Goal: Task Accomplishment & Management: Use online tool/utility

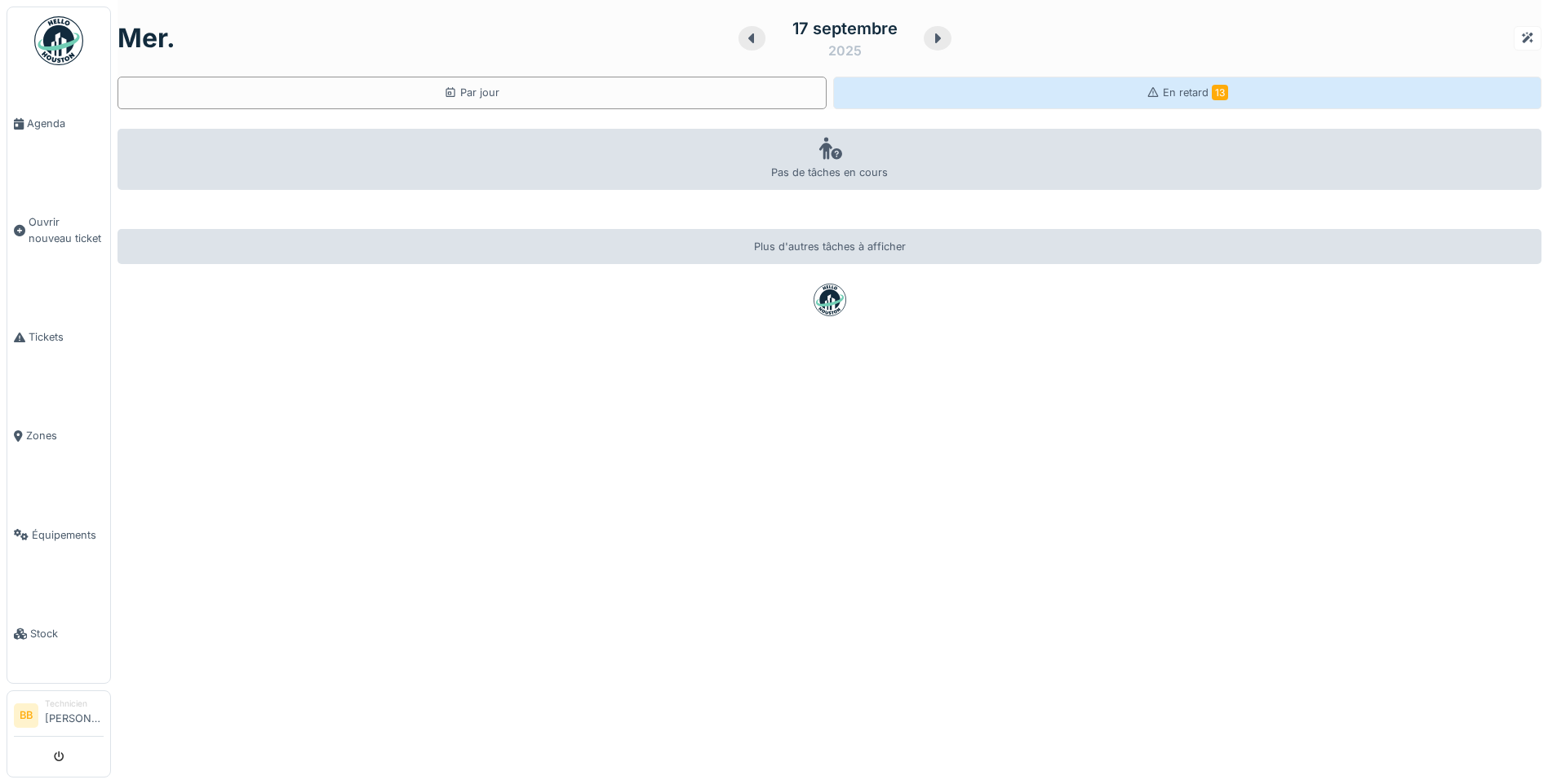
click at [1176, 87] on span "En retard 13" at bounding box center [1195, 93] width 65 height 13
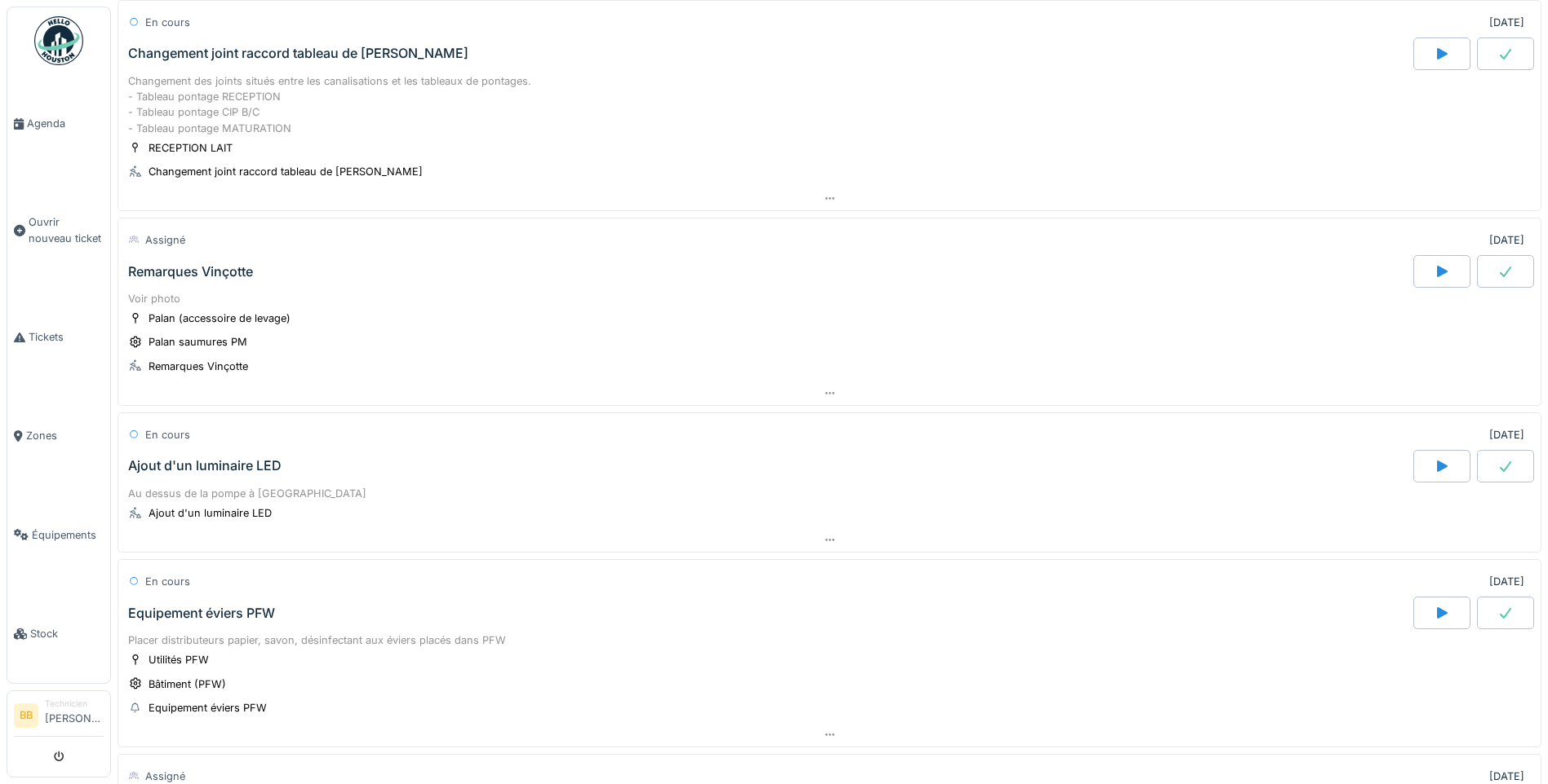
scroll to position [1223, 0]
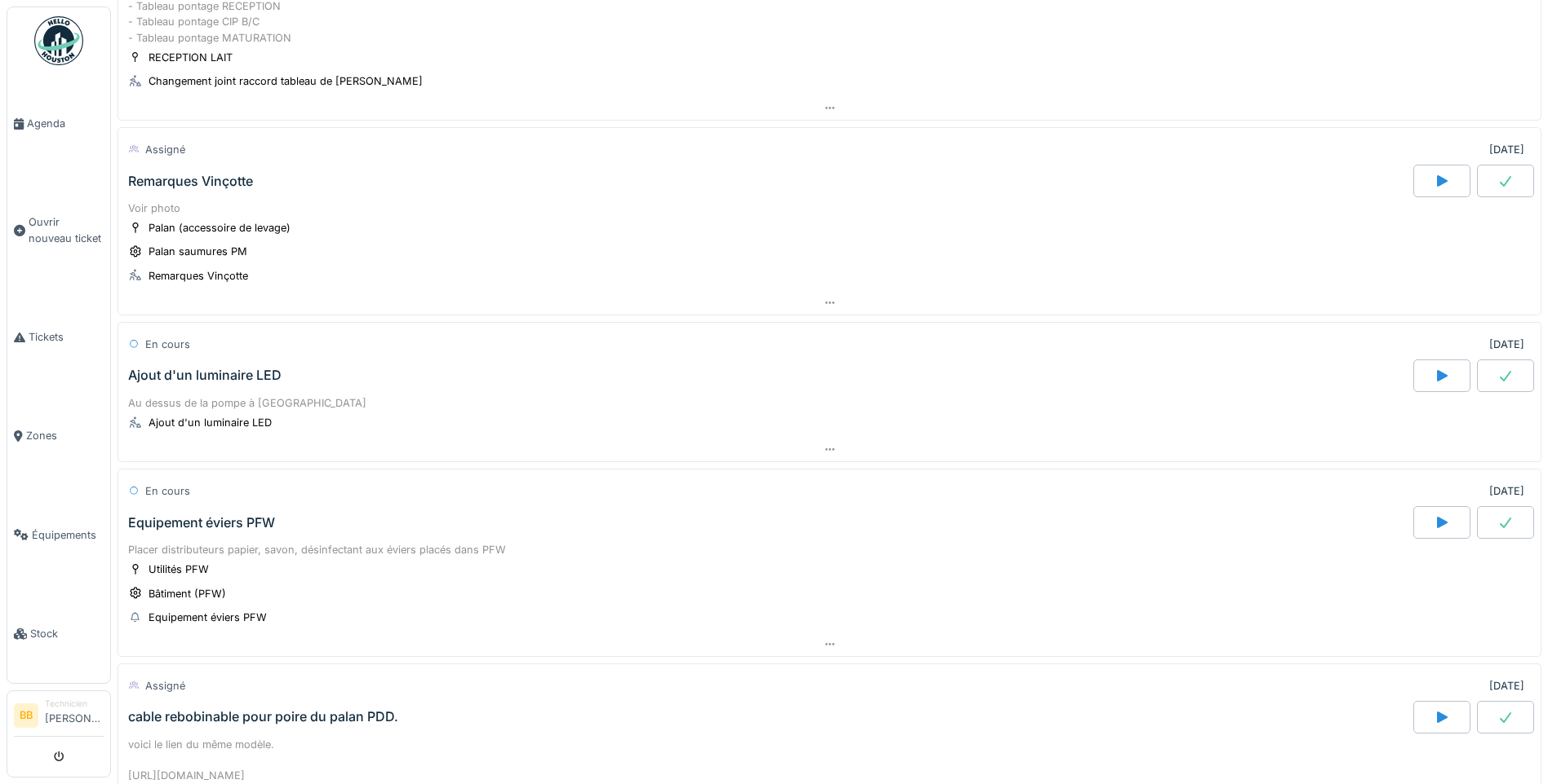
click at [358, 374] on div "Ajout d'un luminaire LED" at bounding box center [769, 375] width 1288 height 33
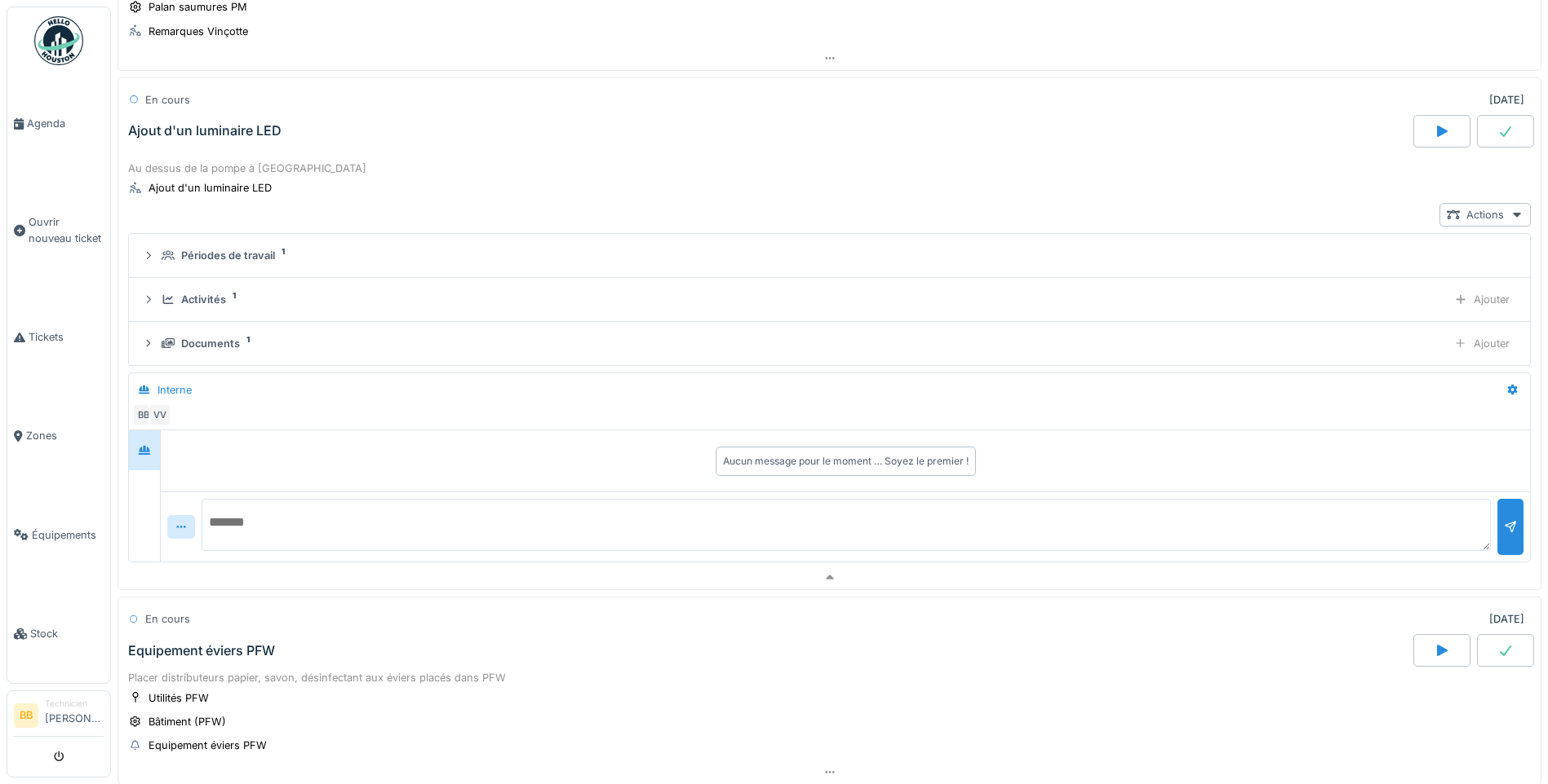
scroll to position [1480, 0]
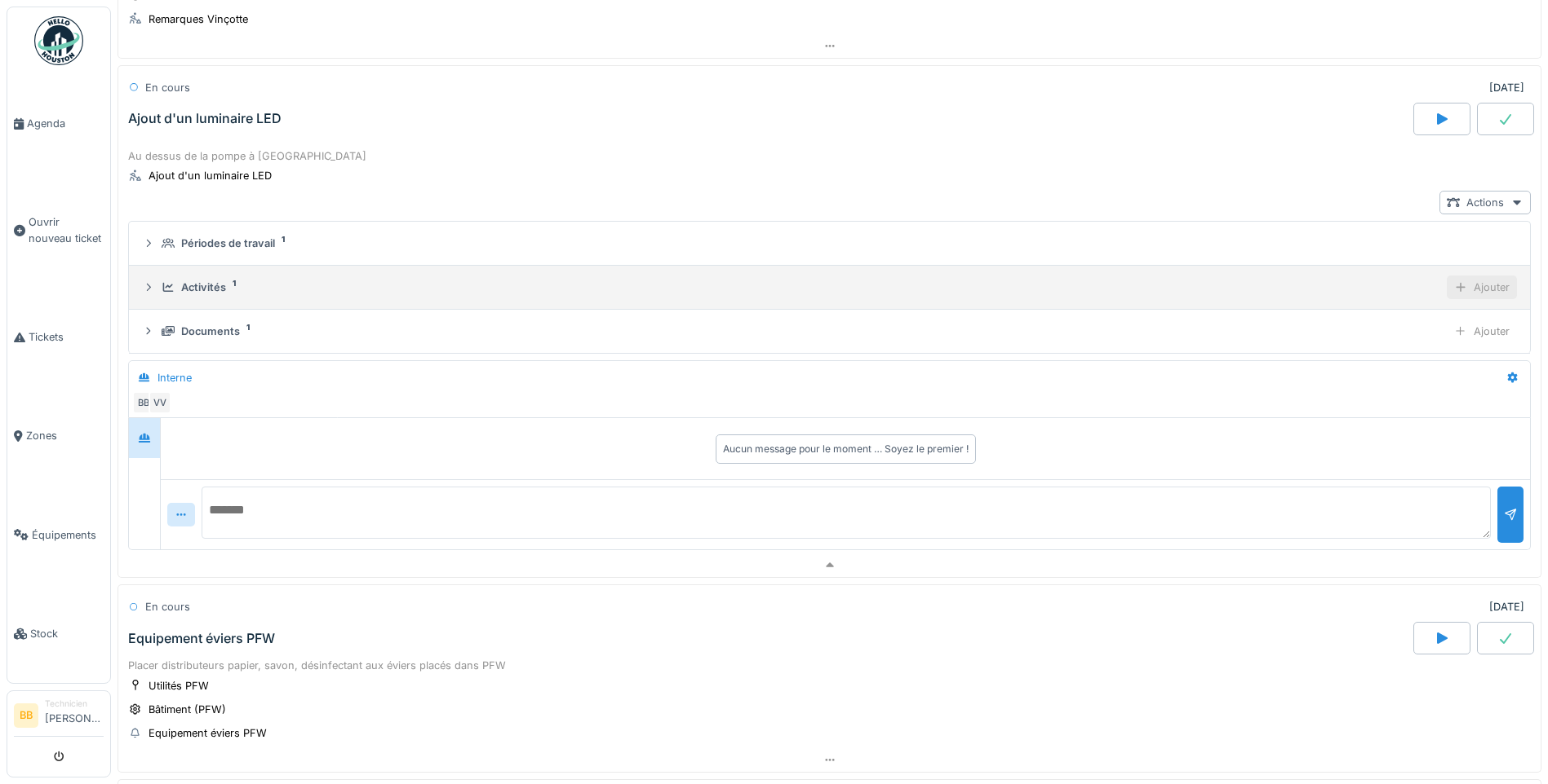
click at [1446, 289] on div "Ajouter" at bounding box center [1481, 287] width 70 height 23
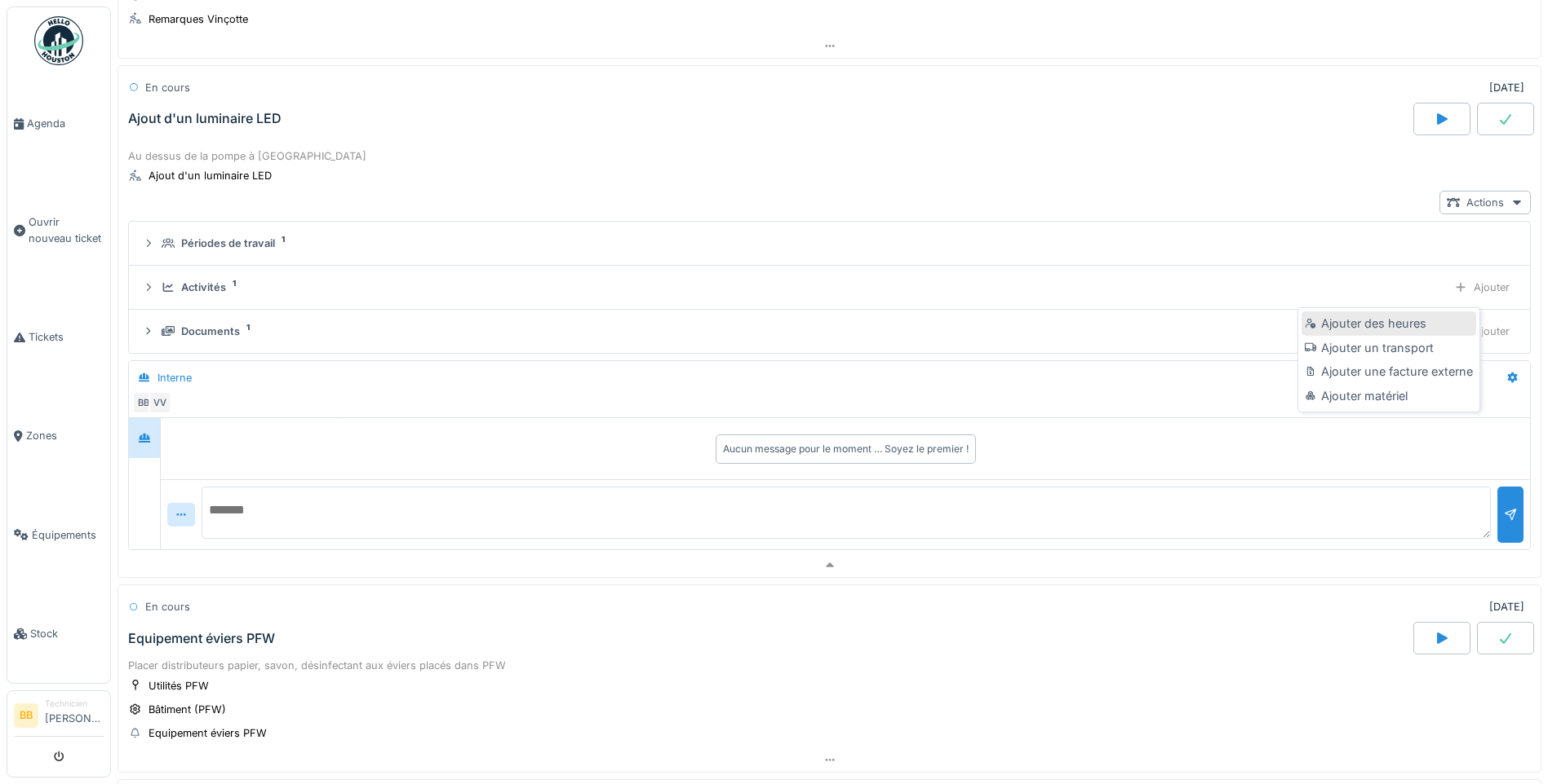
click at [1391, 321] on div "Ajouter des heures" at bounding box center [1388, 323] width 174 height 24
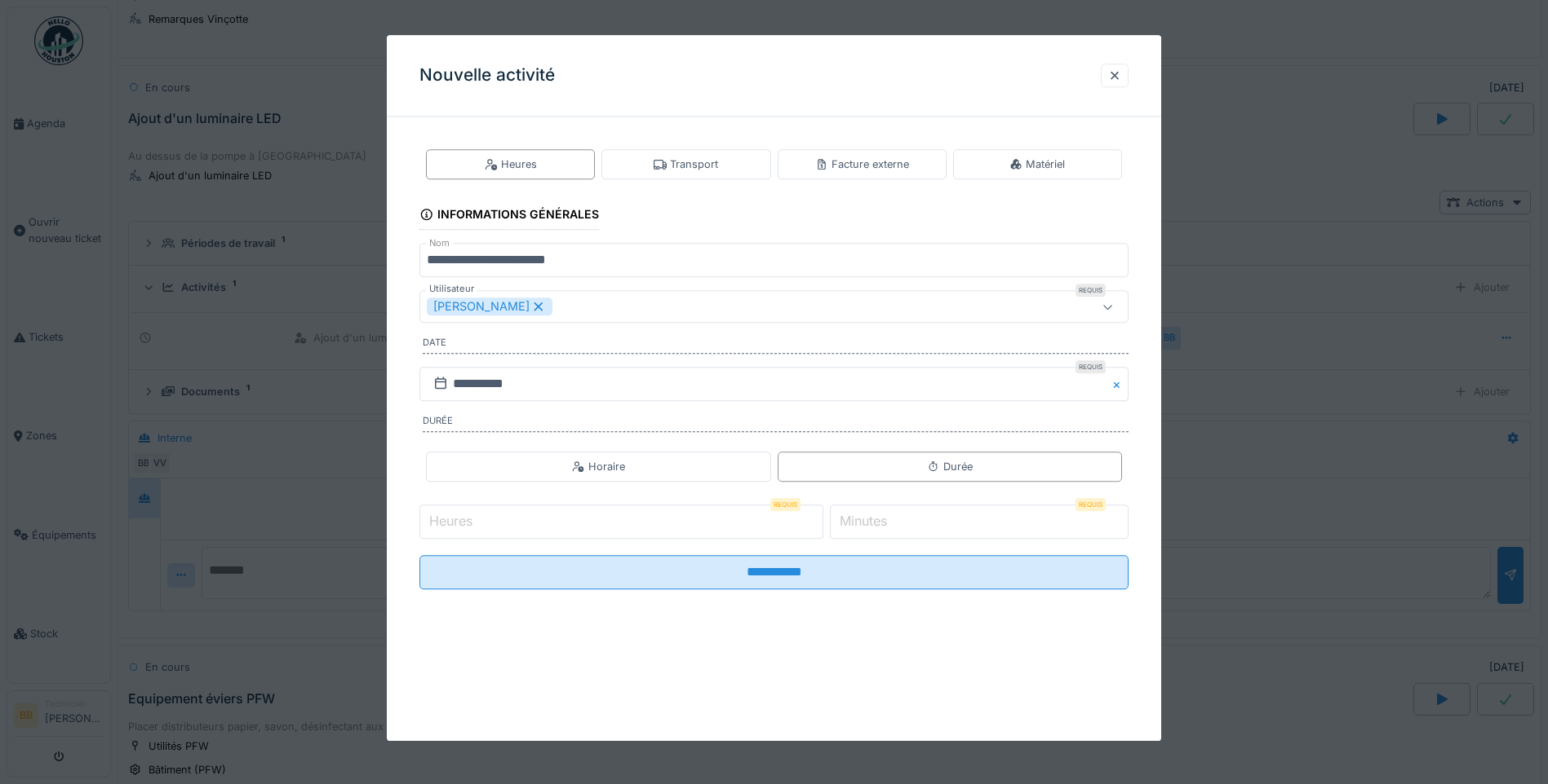
click at [545, 521] on input "Heures" at bounding box center [622, 521] width 404 height 34
type input "*"
click at [906, 520] on input "*" at bounding box center [979, 521] width 299 height 34
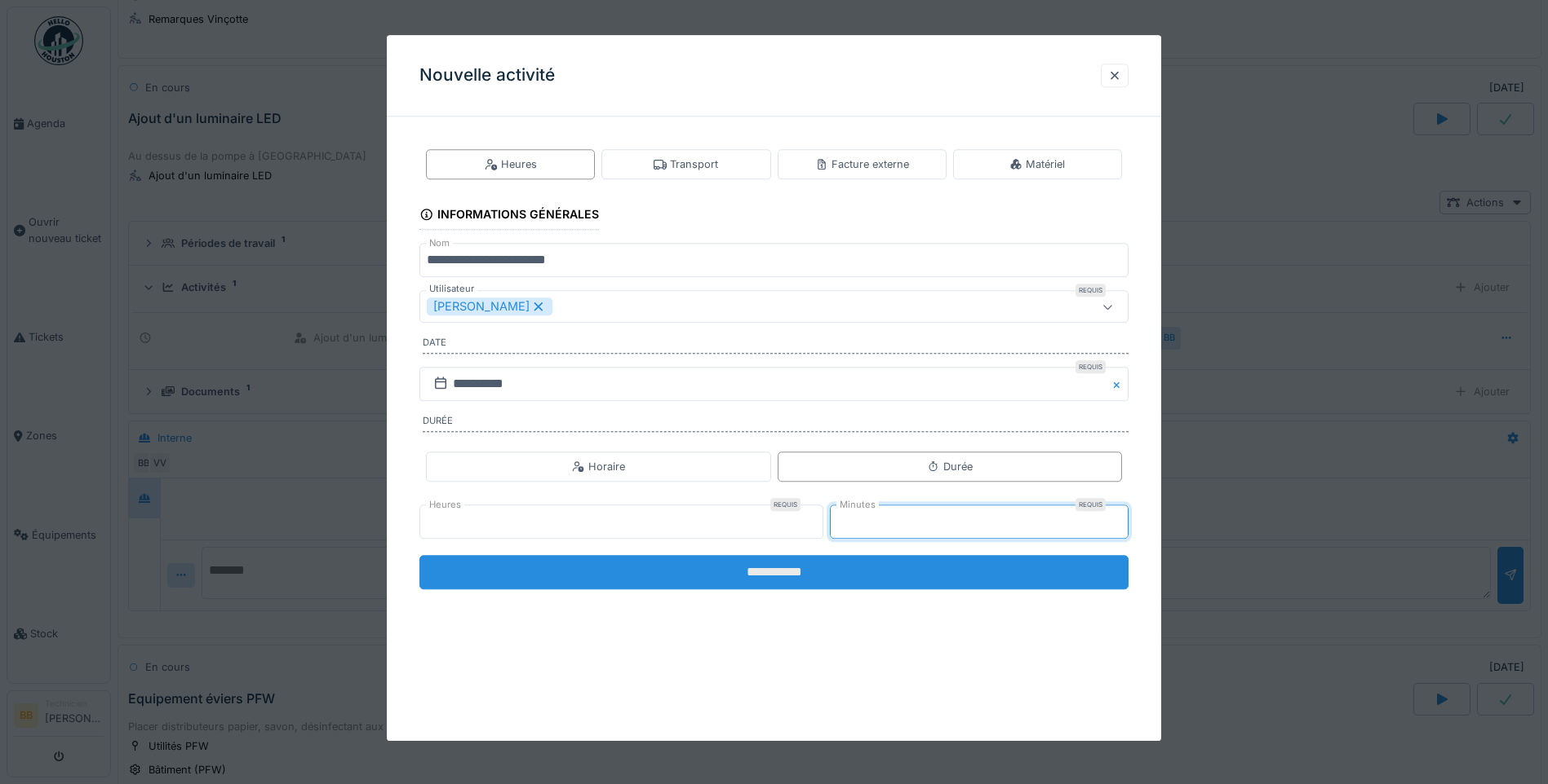
type input "**"
click at [752, 570] on input "**********" at bounding box center [774, 572] width 709 height 34
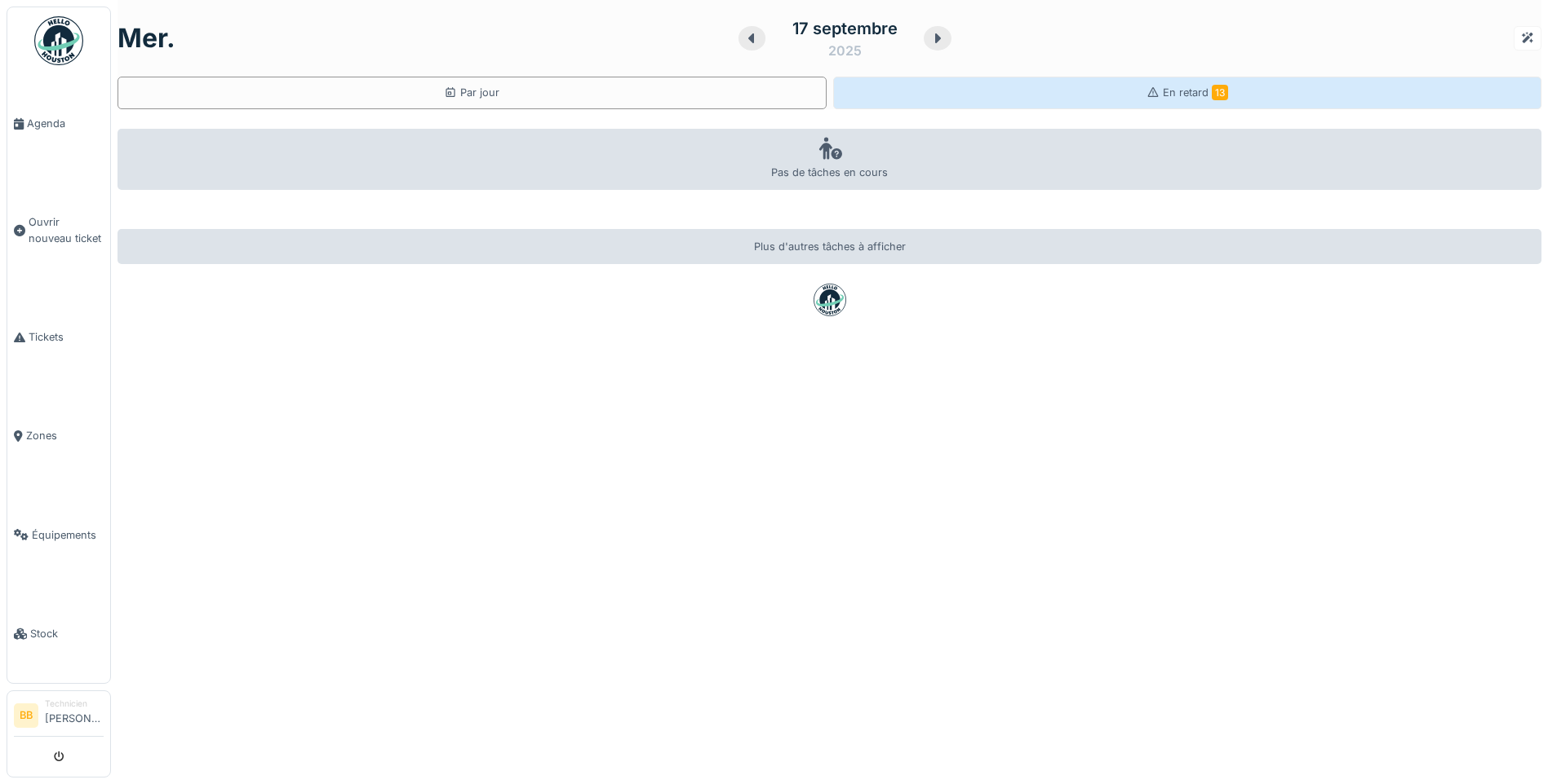
click at [1024, 98] on div "En retard 13" at bounding box center [1187, 93] width 709 height 33
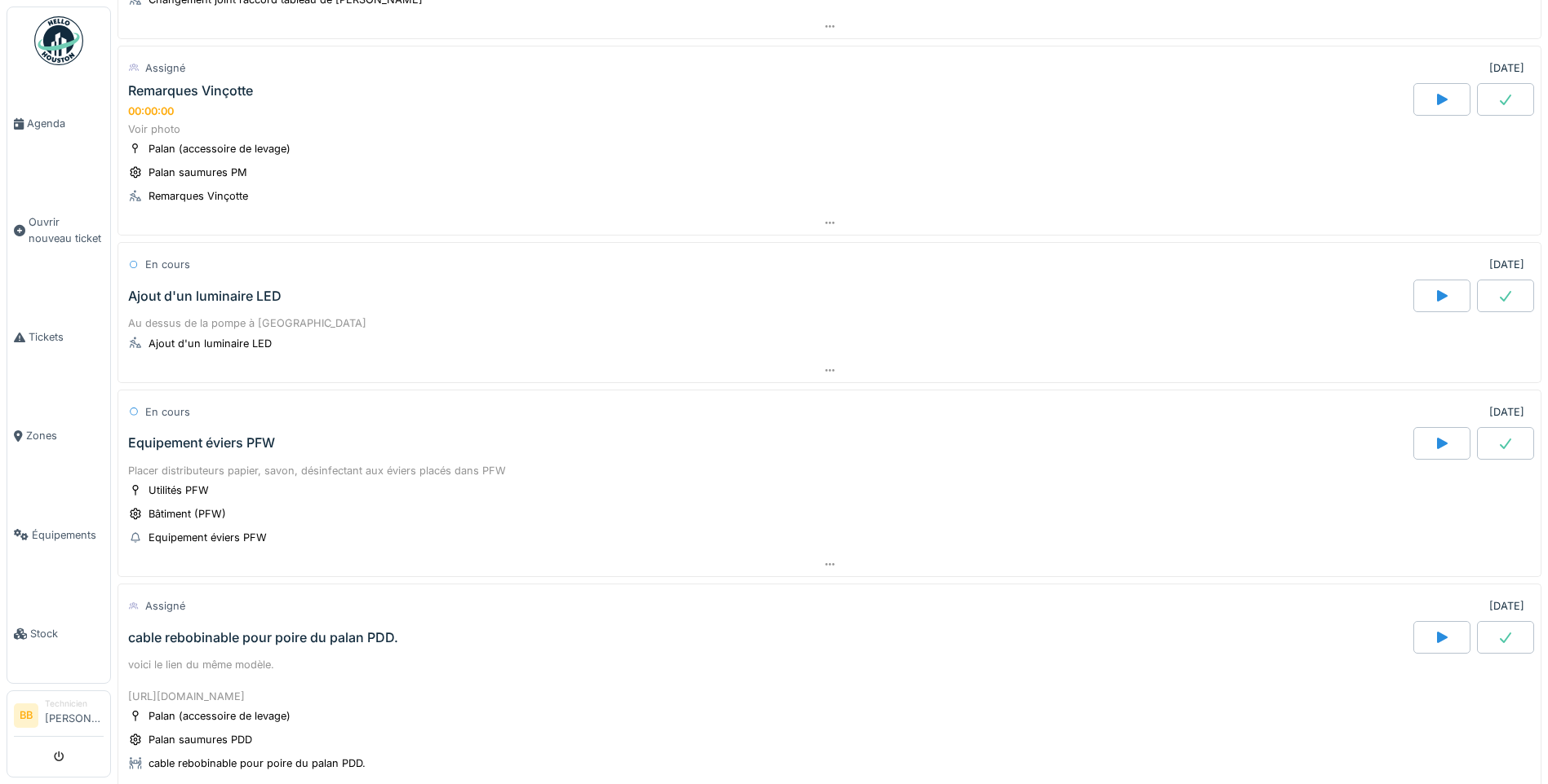
click at [243, 302] on div "Ajout d'un luminaire LED" at bounding box center [204, 296] width 154 height 16
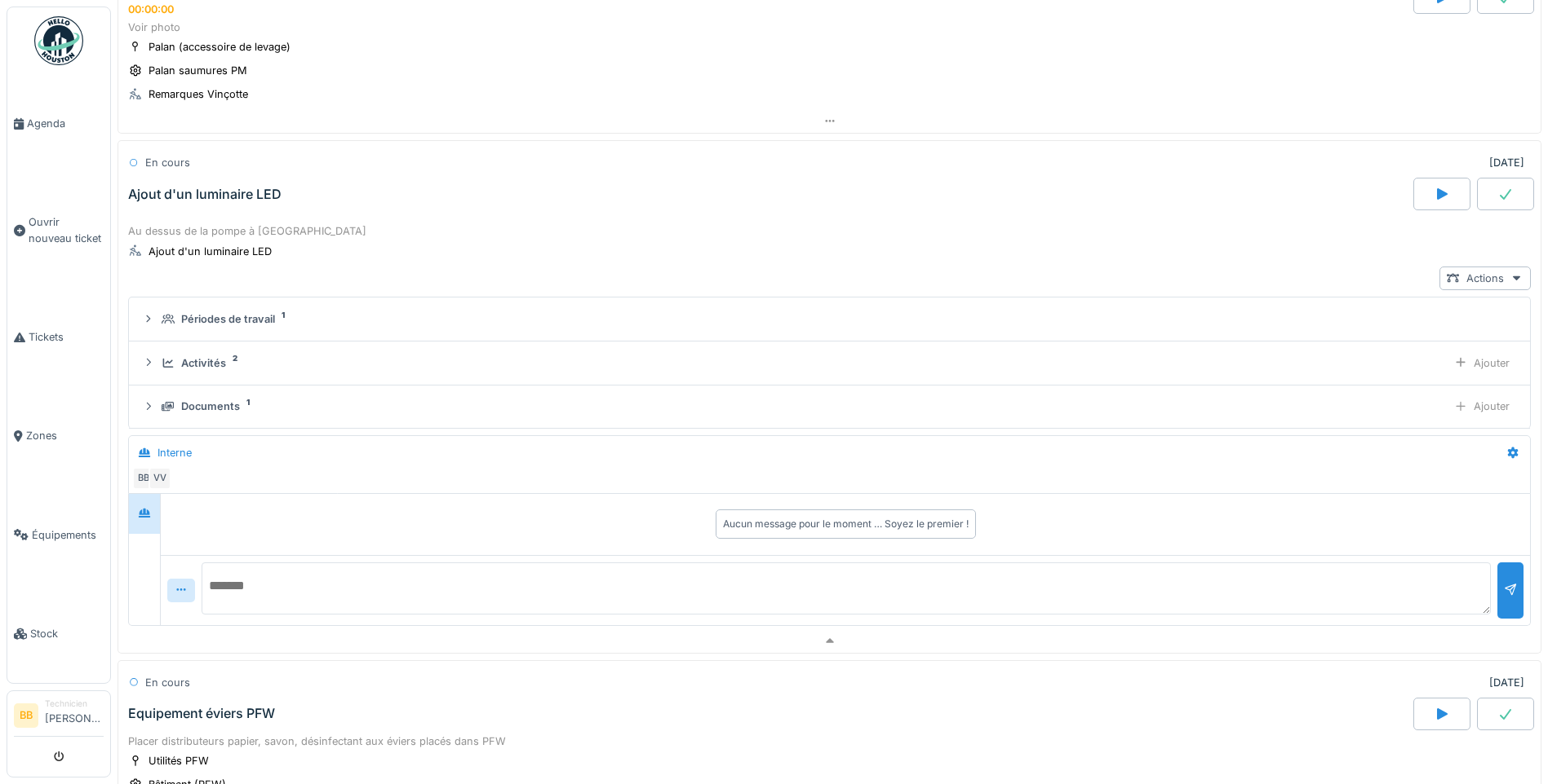
scroll to position [1481, 0]
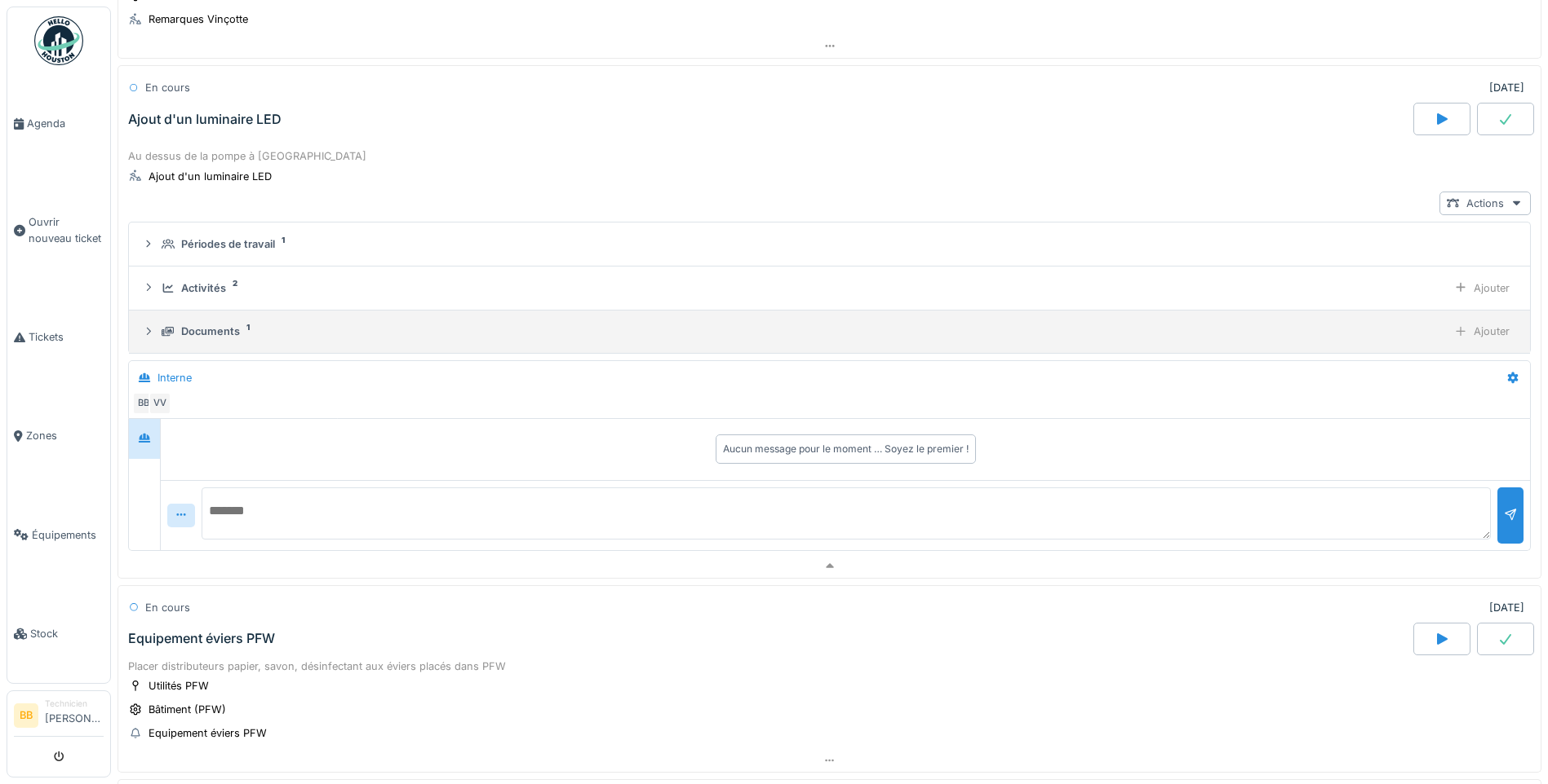
click at [230, 334] on div "Documents" at bounding box center [210, 331] width 58 height 16
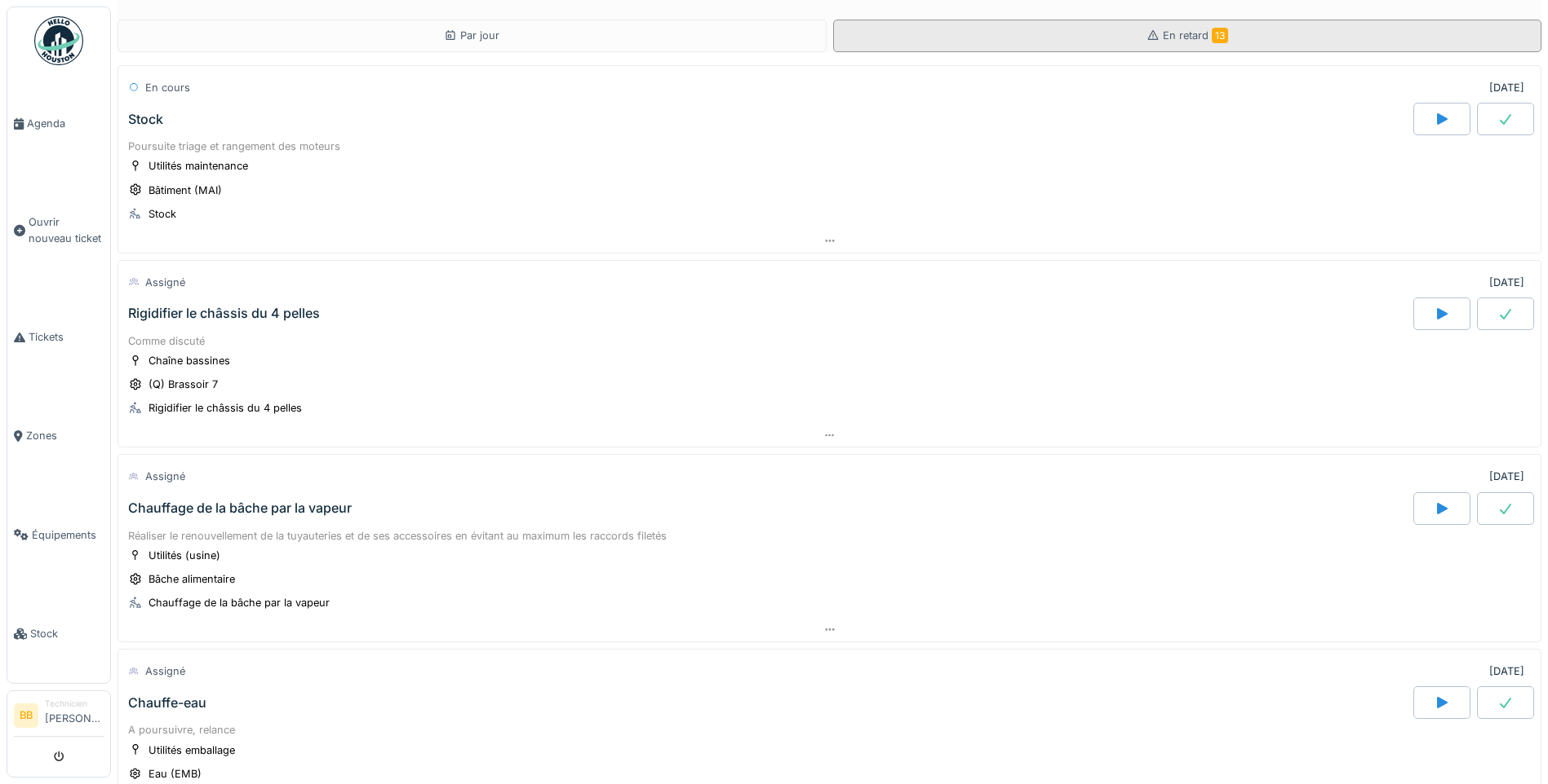
click at [1101, 31] on div "En retard 13" at bounding box center [1187, 35] width 709 height 33
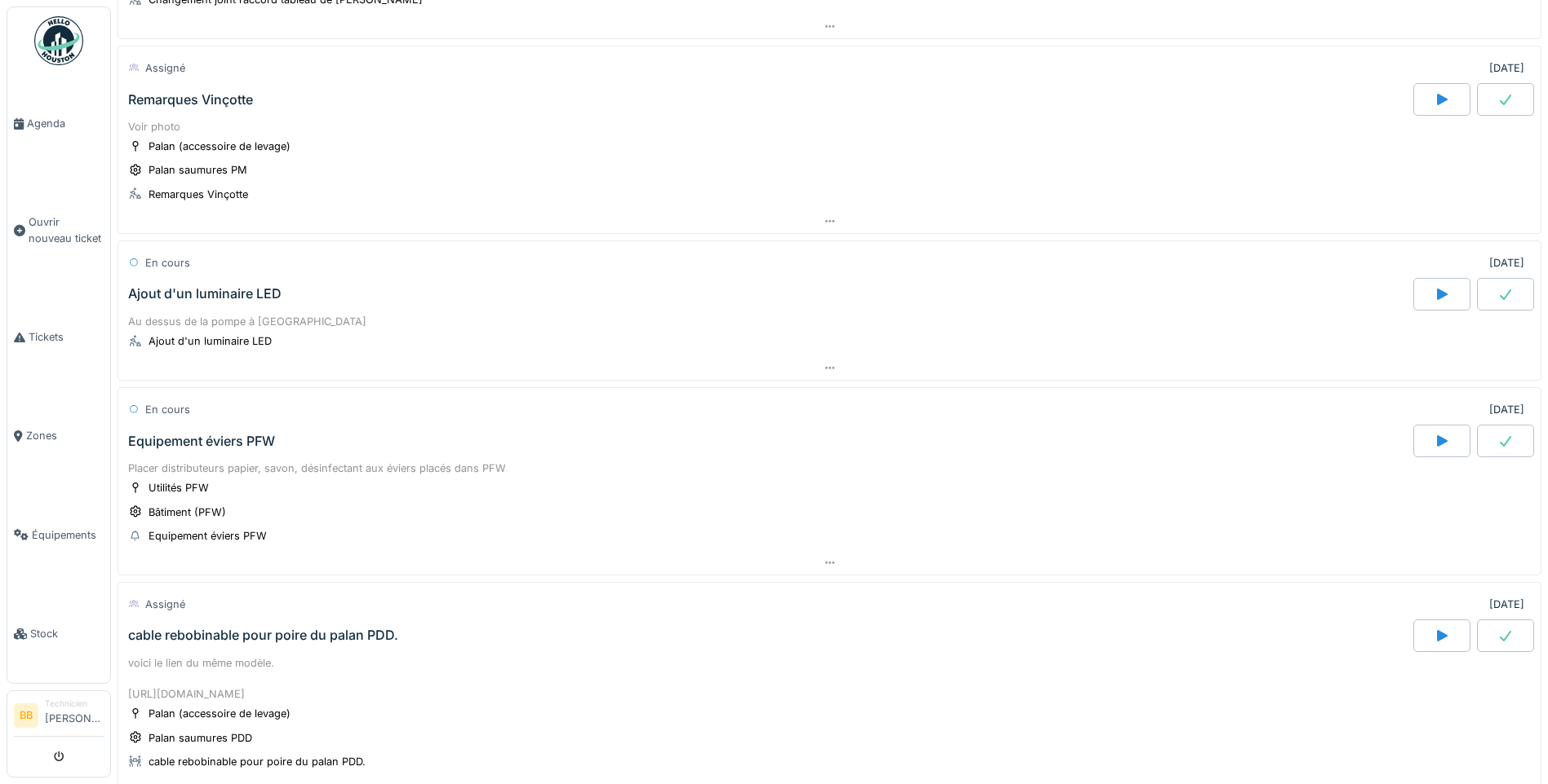
click at [212, 286] on div "Ajout d'un luminaire LED" at bounding box center [204, 294] width 154 height 16
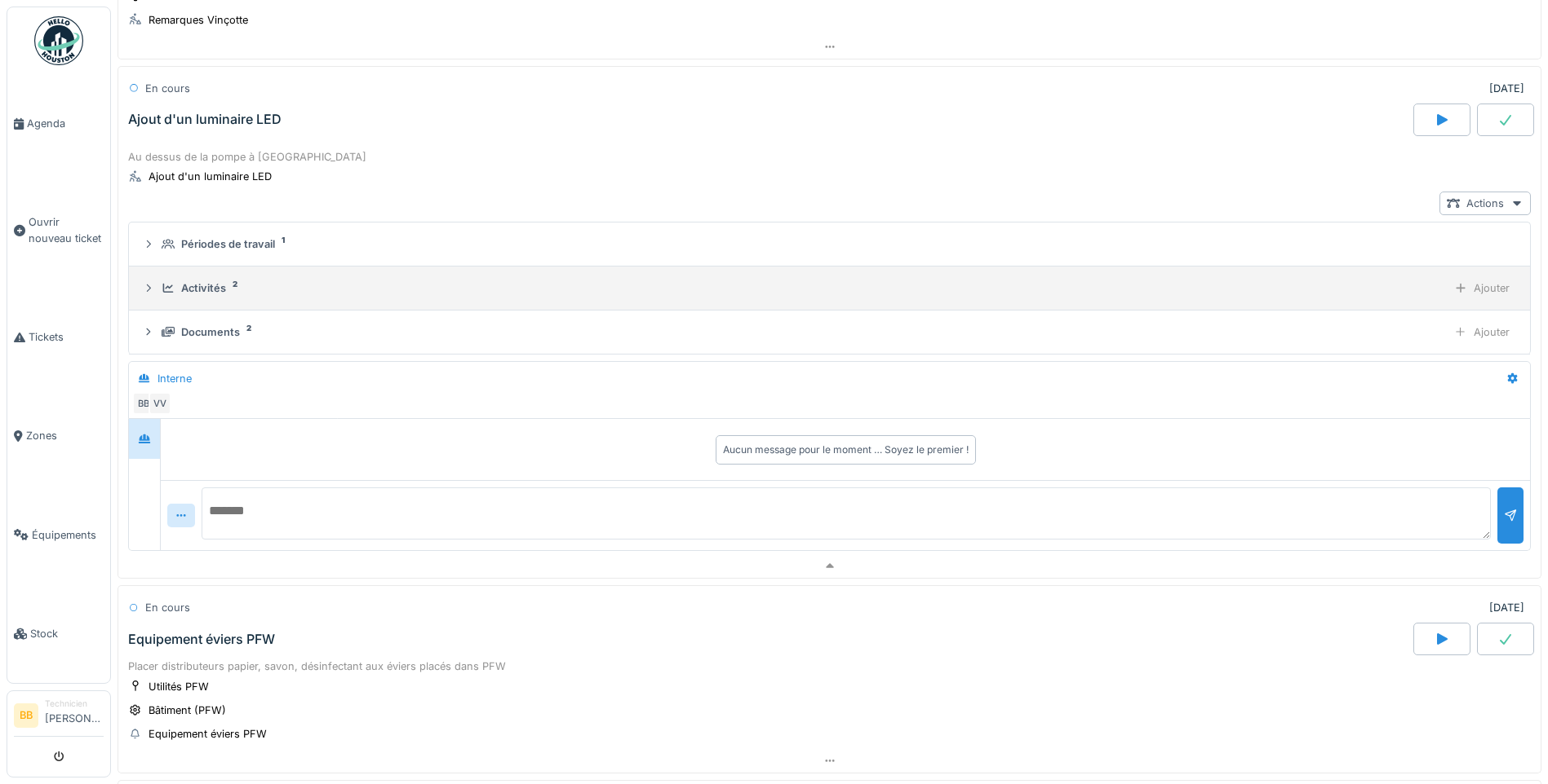
scroll to position [1480, 0]
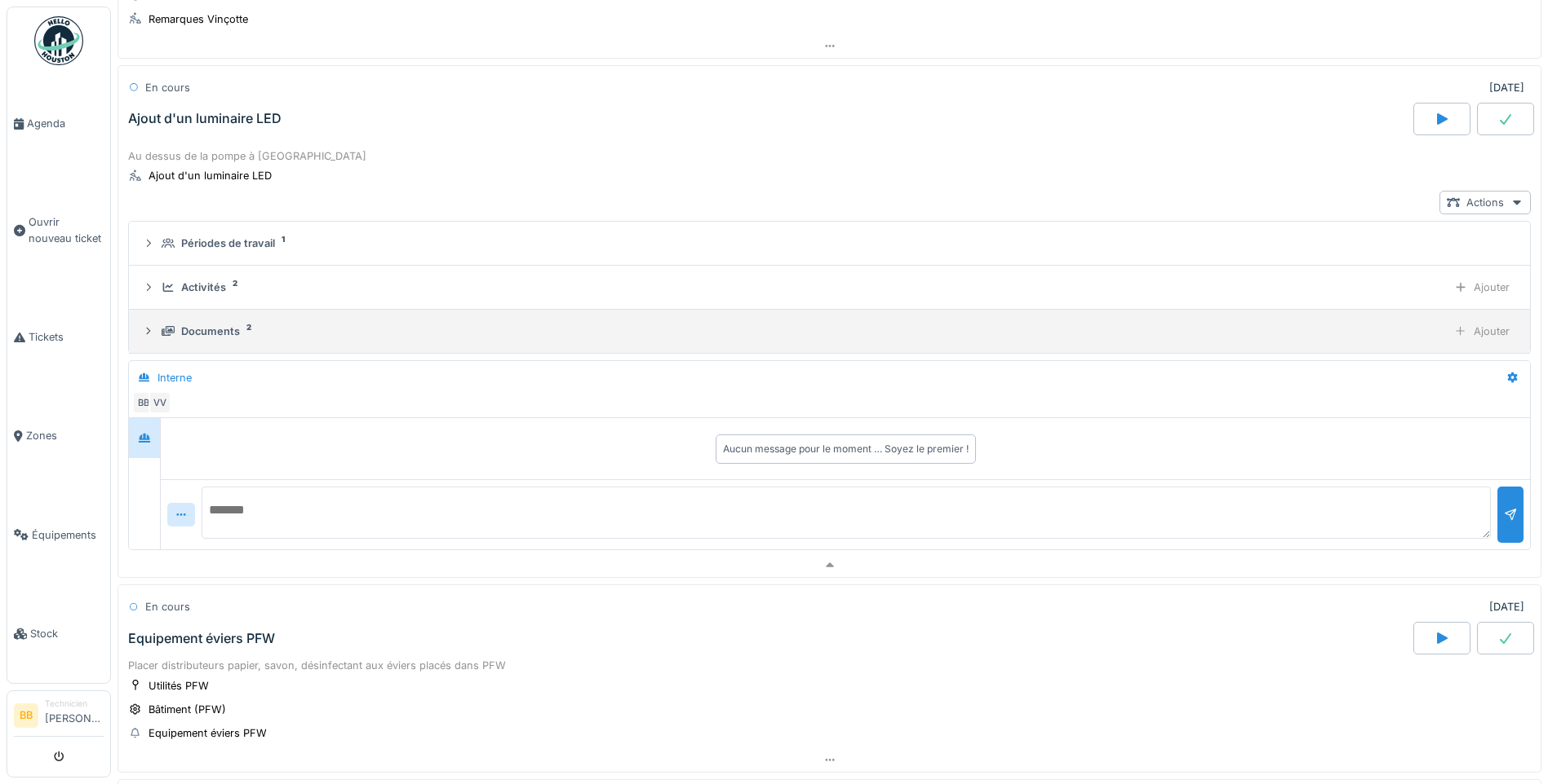
click at [199, 326] on div "Documents" at bounding box center [210, 331] width 58 height 16
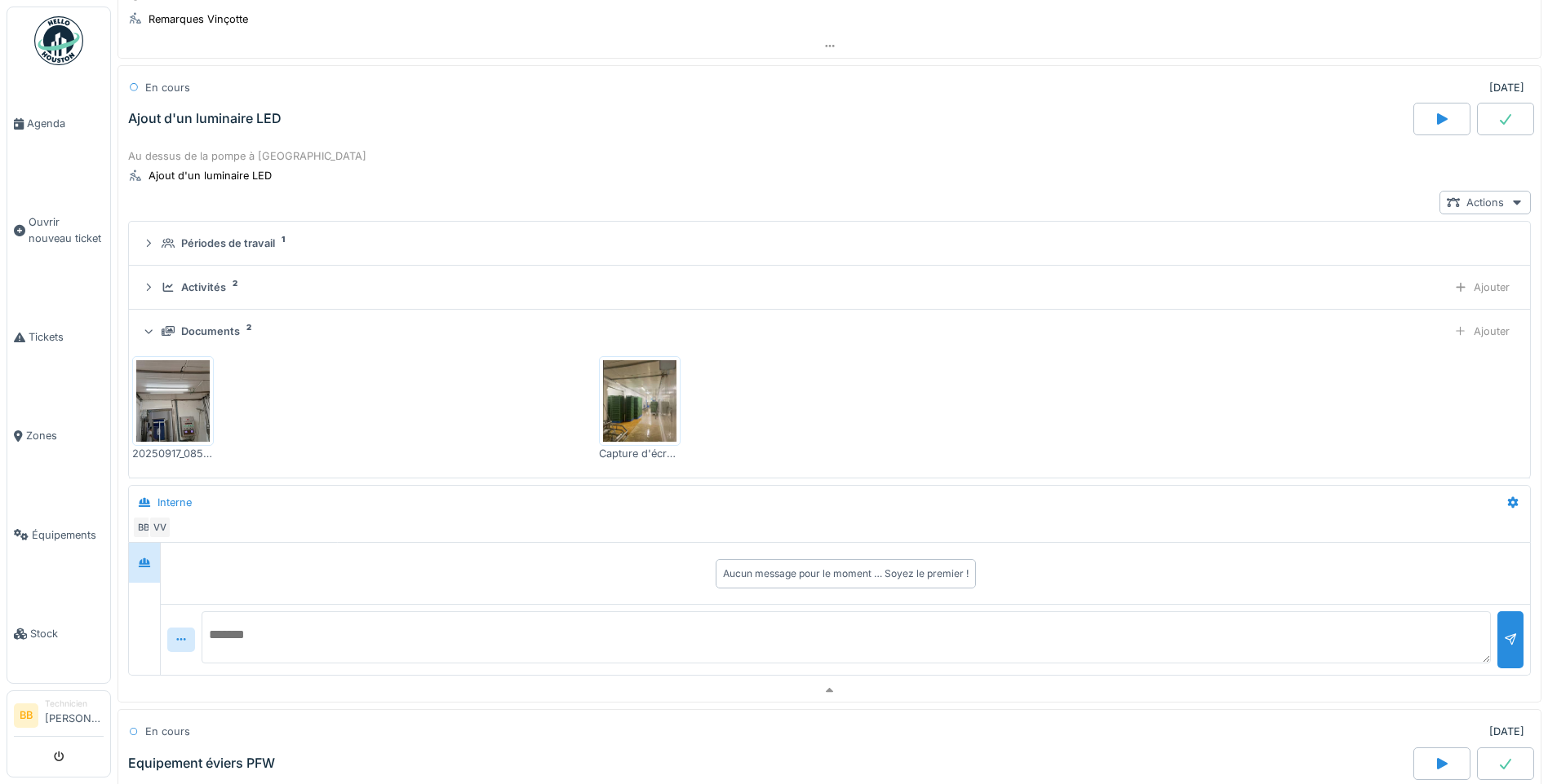
click at [192, 402] on img at bounding box center [173, 401] width 73 height 82
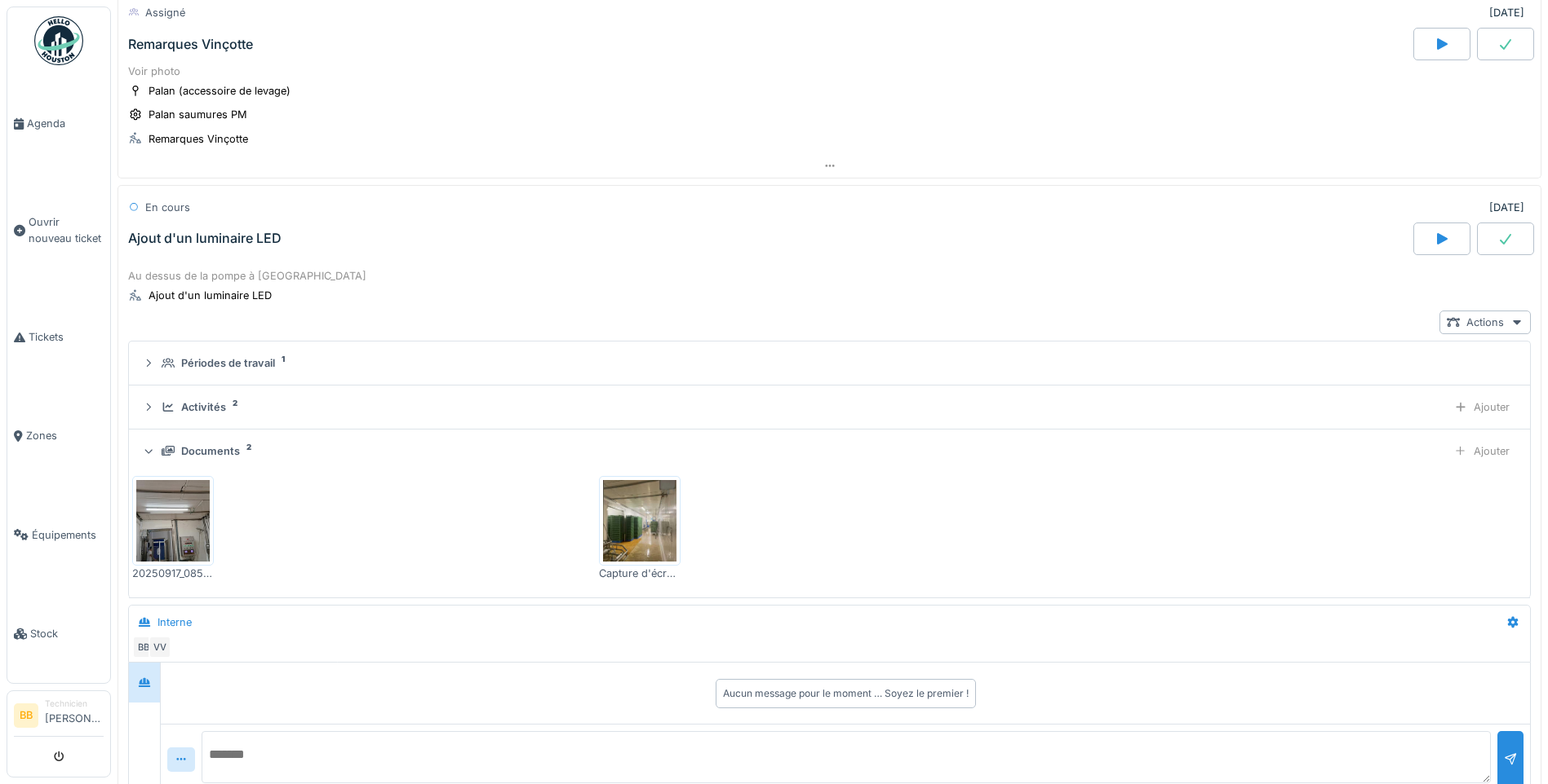
scroll to position [1317, 0]
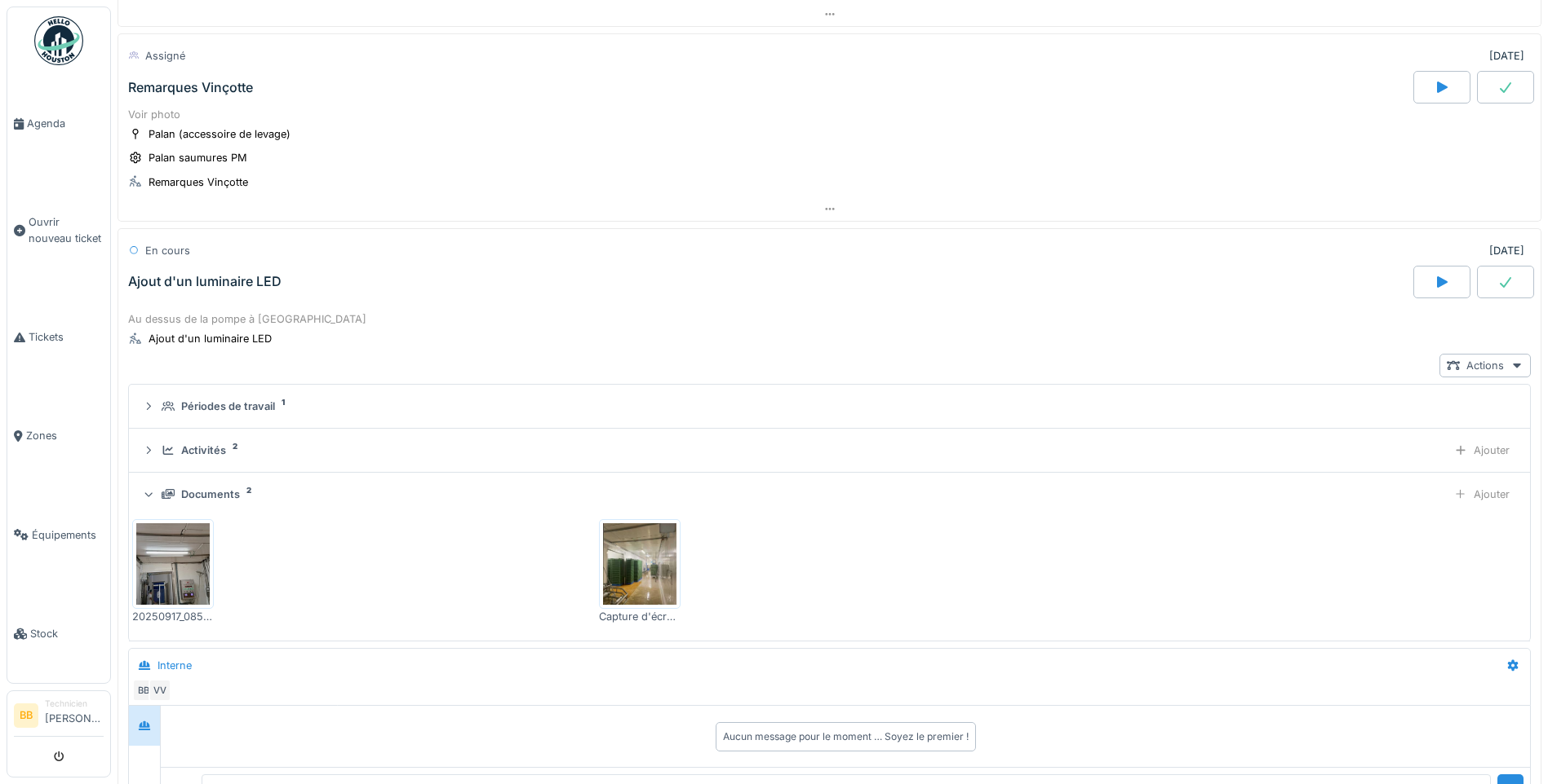
click at [1497, 279] on icon at bounding box center [1505, 282] width 17 height 13
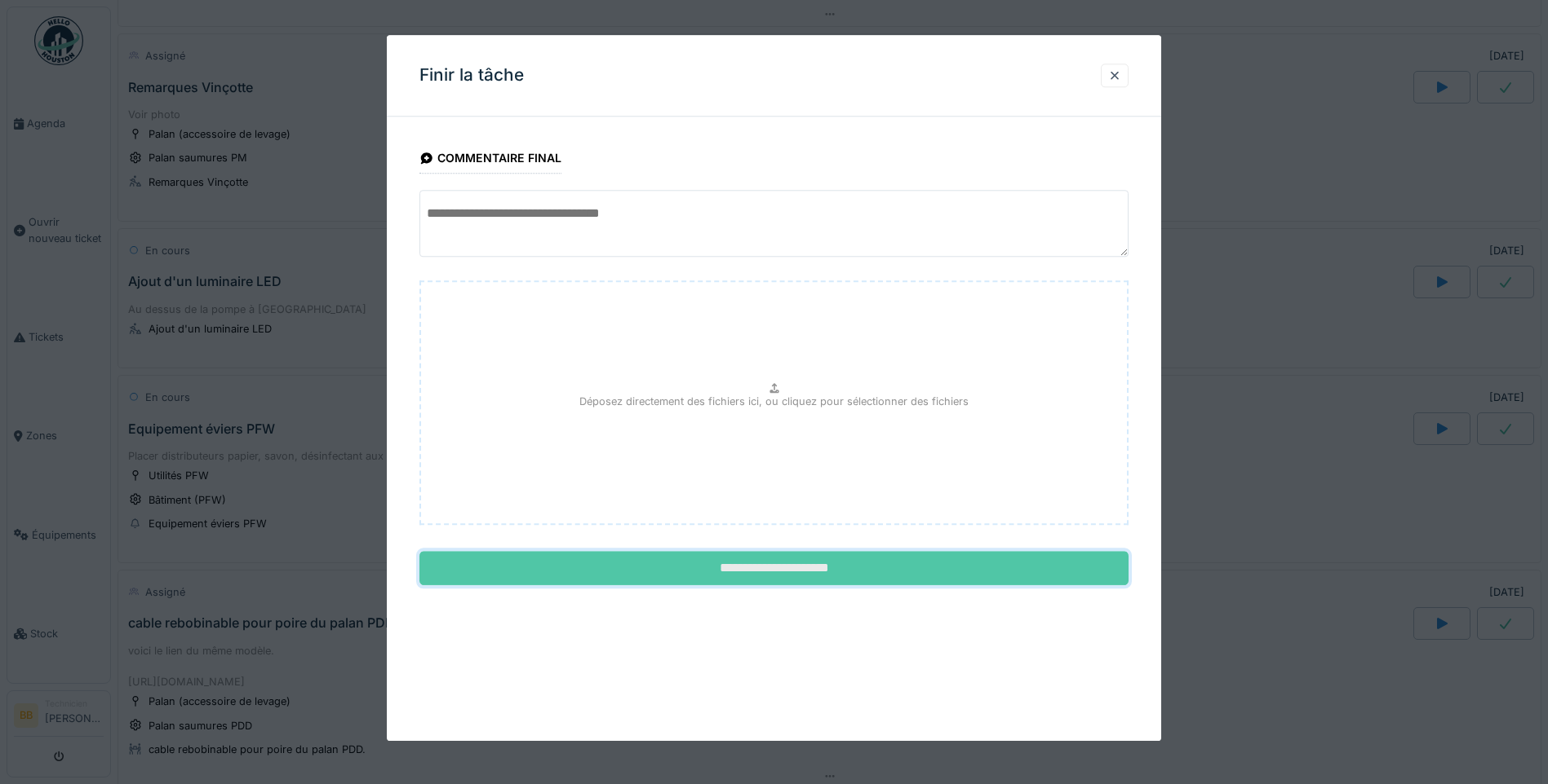
click at [774, 574] on input "**********" at bounding box center [774, 569] width 709 height 34
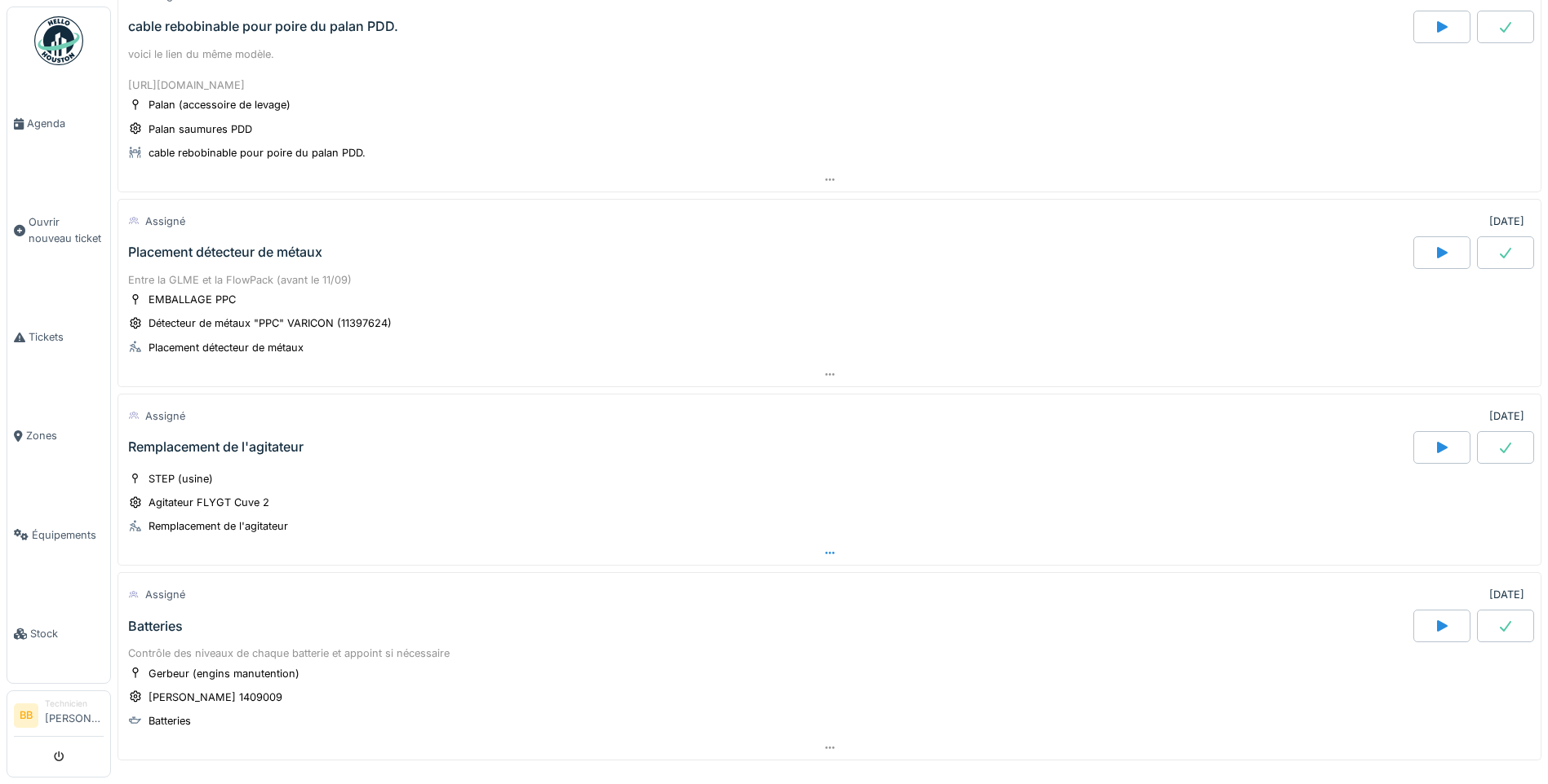
scroll to position [2051, 0]
